Goal: Task Accomplishment & Management: Use online tool/utility

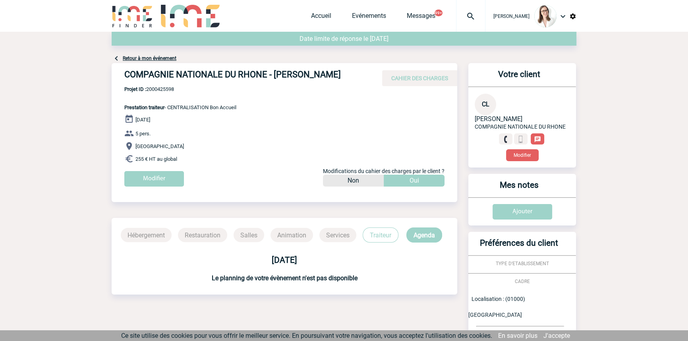
click at [456, 21] on div at bounding box center [470, 16] width 29 height 32
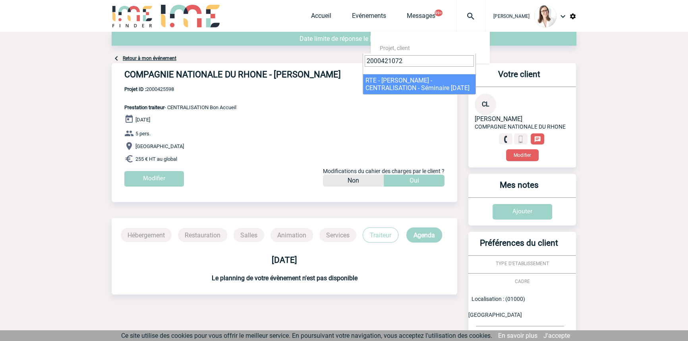
type input "2000421072"
select select "20573"
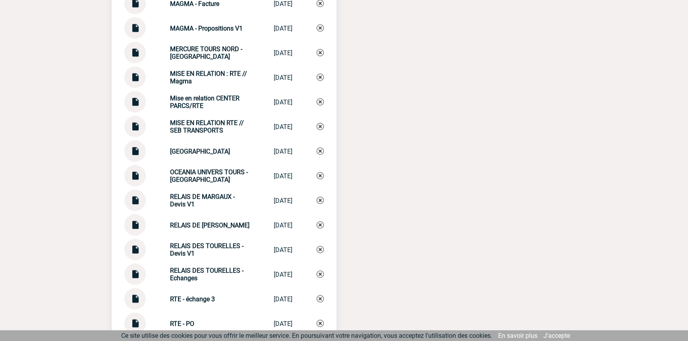
scroll to position [1988, 0]
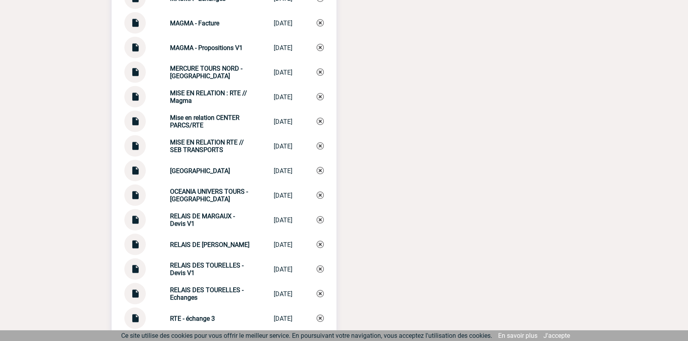
click at [207, 139] on strong "MISE EN RELATION RTE // SEB TRANSPORTS" at bounding box center [207, 146] width 74 height 15
click at [206, 139] on strong "MISE EN RELATION RTE // SEB TRANSPORTS" at bounding box center [207, 146] width 74 height 15
click at [213, 90] on strong "MISE EN RELATION : RTE // Magma" at bounding box center [208, 96] width 77 height 15
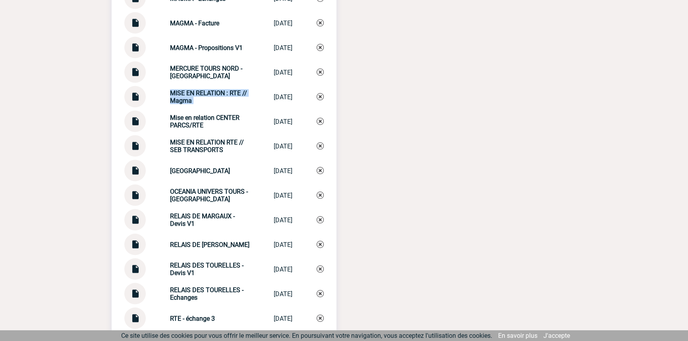
click at [213, 90] on strong "MISE EN RELATION : RTE // Magma" at bounding box center [208, 96] width 77 height 15
copy div "MISE EN RELATION : RTE // Magma MISE EN RELATIO..."
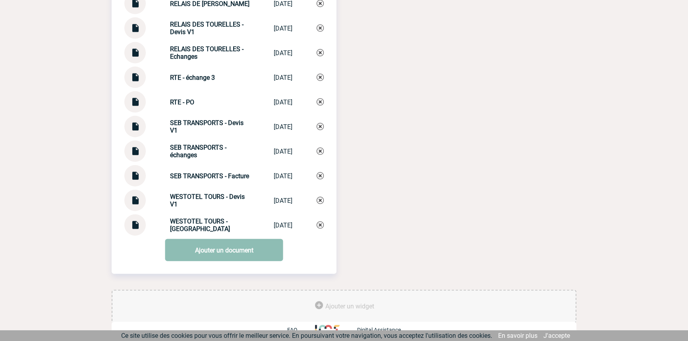
click at [188, 249] on link "Ajouter un document" at bounding box center [224, 250] width 118 height 22
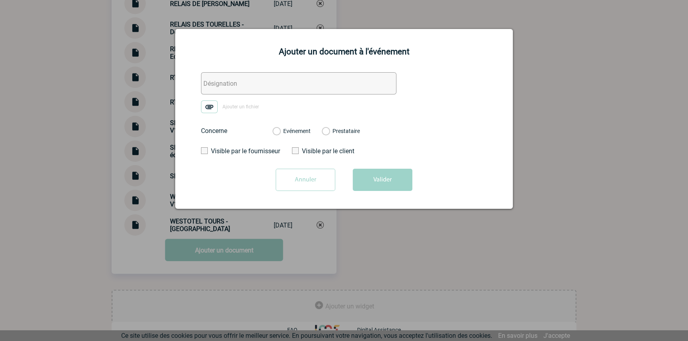
click at [228, 90] on input "text" at bounding box center [298, 83] width 195 height 22
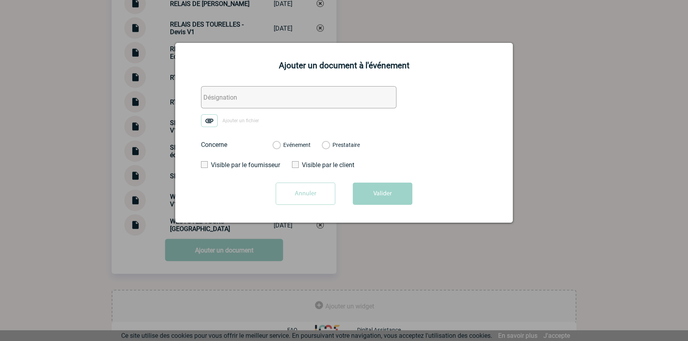
paste input "MISE EN RELATION : RTE // Magma"
type input "MISE EN RELATION : RTE // Magma 2"
click at [211, 119] on img at bounding box center [209, 120] width 17 height 13
click at [0, 0] on input "Ajouter un fichier" at bounding box center [0, 0] width 0 height 0
click at [280, 143] on label "Evénement" at bounding box center [277, 145] width 8 height 7
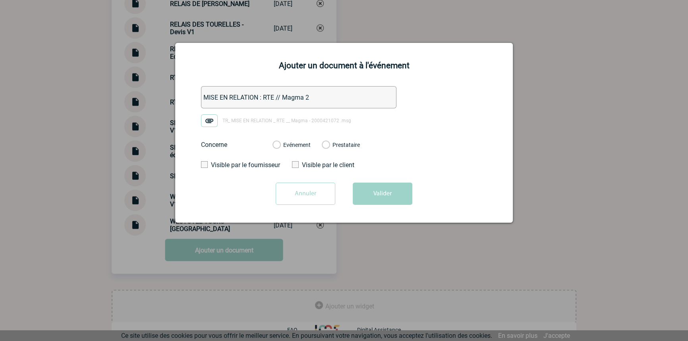
click at [0, 0] on input "Evénement" at bounding box center [0, 0] width 0 height 0
click at [393, 194] on button "Valider" at bounding box center [383, 194] width 60 height 22
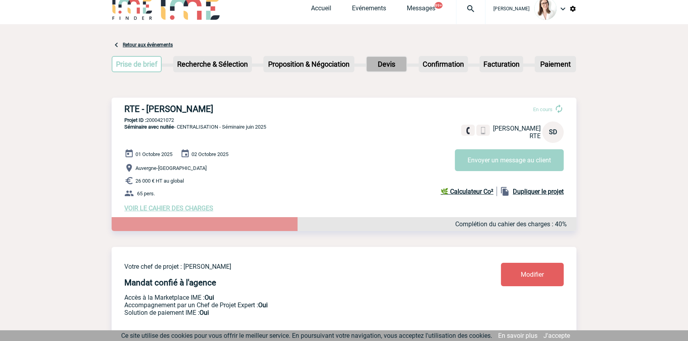
scroll to position [0, 0]
